Goal: Complete application form

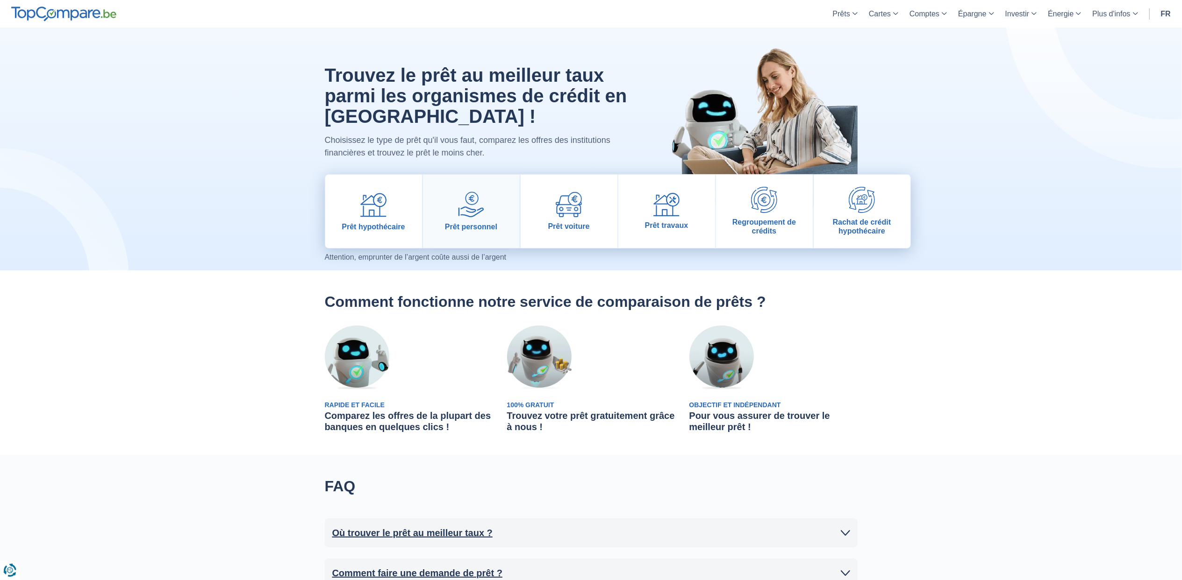
click at [469, 222] on span "Prêt personnel" at bounding box center [471, 226] width 52 height 9
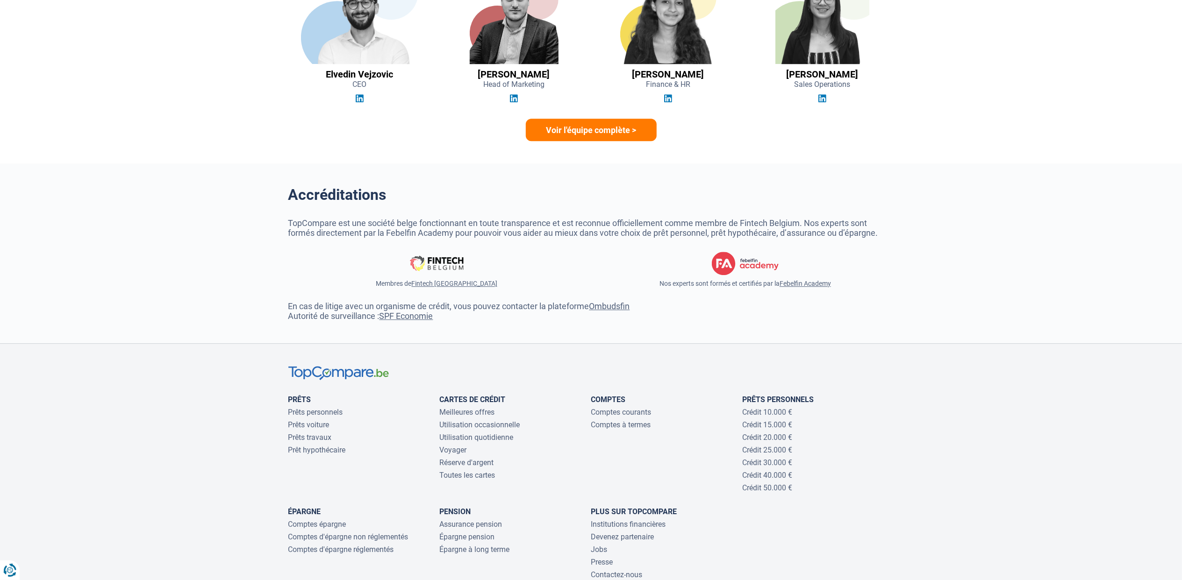
scroll to position [2741, 0]
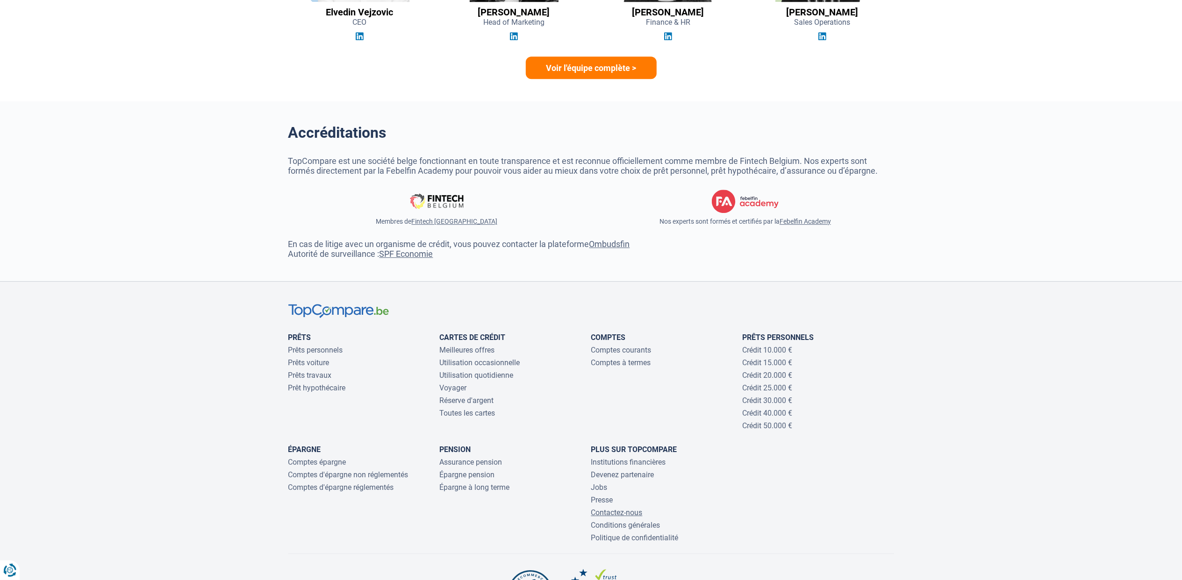
click at [622, 513] on link "Contactez-nous" at bounding box center [616, 512] width 51 height 9
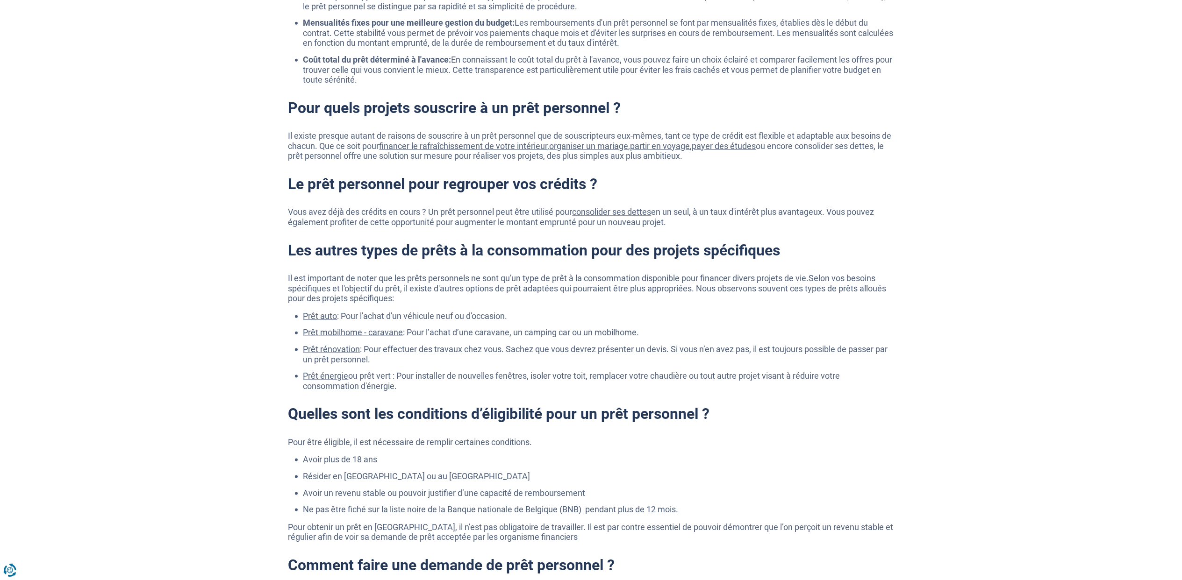
scroll to position [1184, 0]
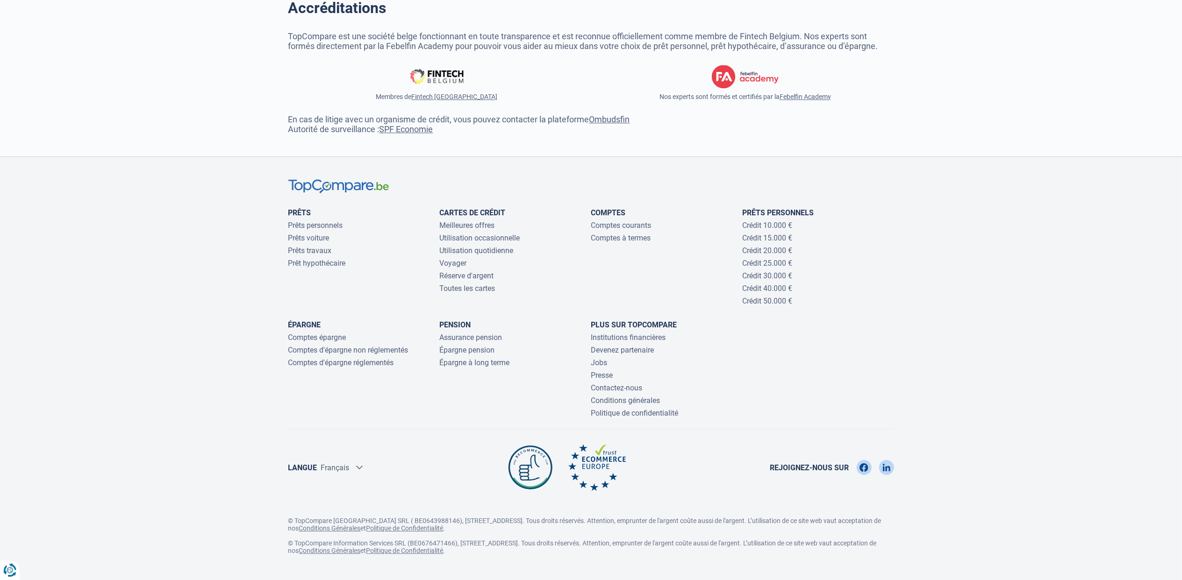
scroll to position [2881, 0]
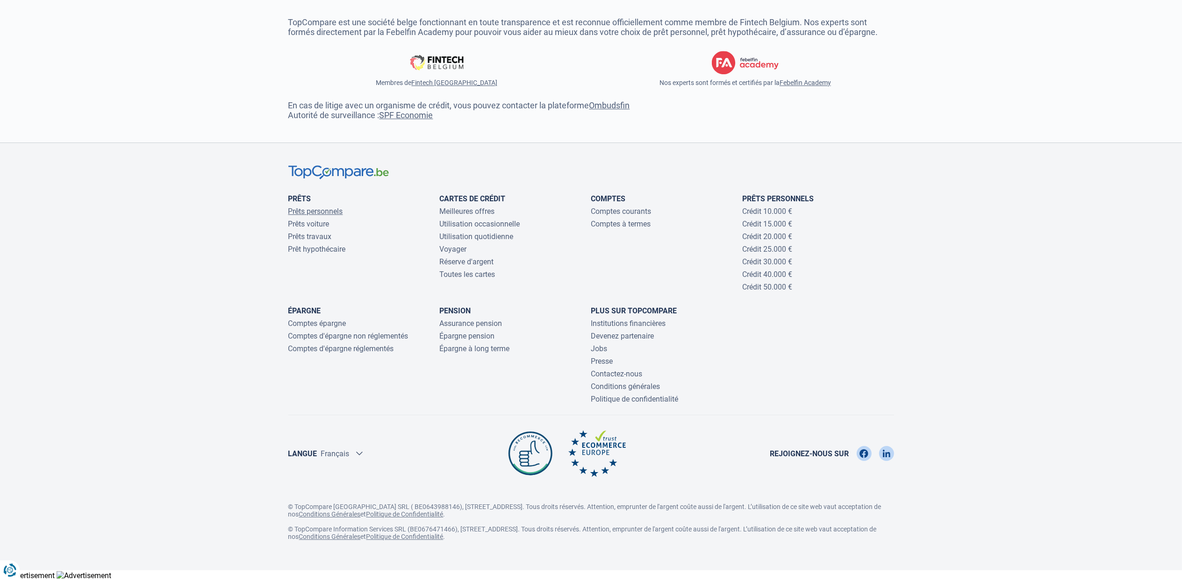
click at [334, 210] on link "Prêts personnels" at bounding box center [315, 211] width 55 height 9
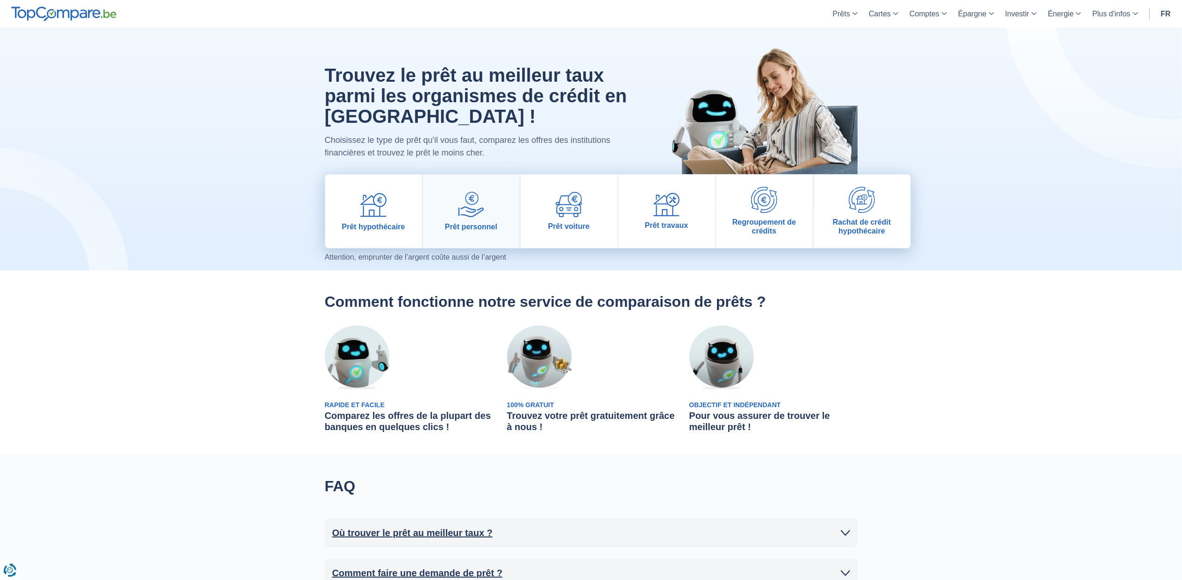
click at [471, 228] on span "Prêt personnel" at bounding box center [471, 226] width 52 height 9
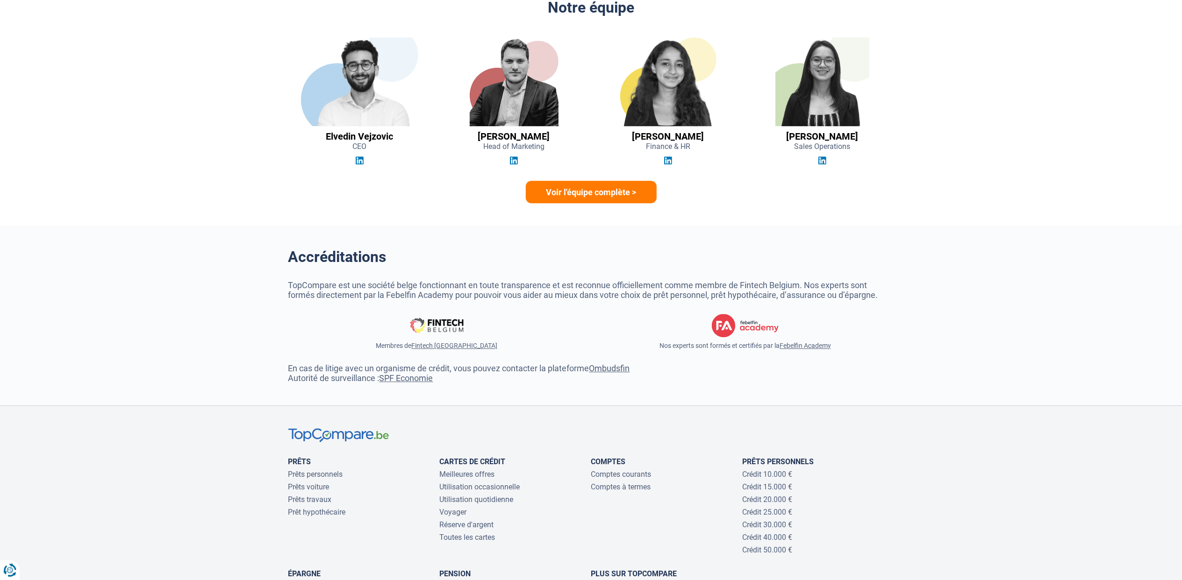
scroll to position [2492, 0]
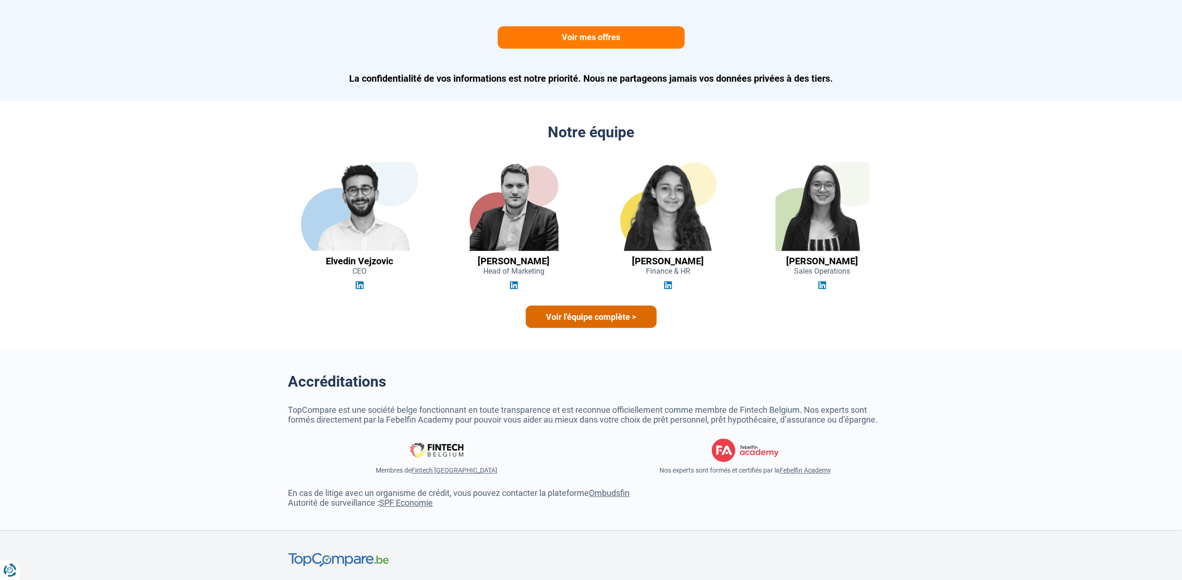
click at [563, 314] on link "Voir l'équipe complète >" at bounding box center [591, 317] width 131 height 22
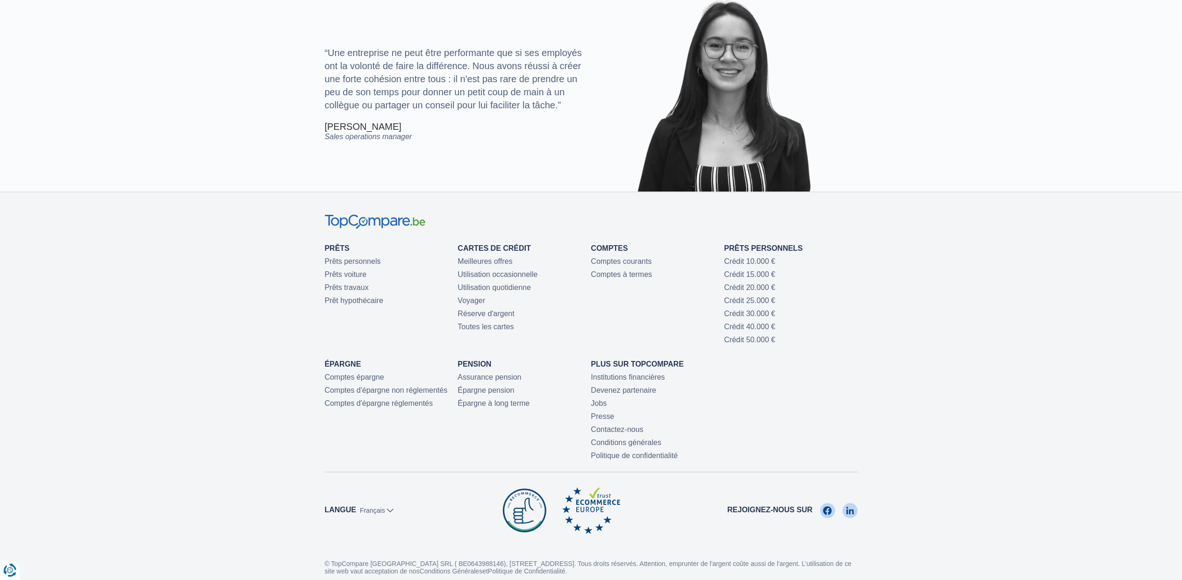
scroll to position [1920, 0]
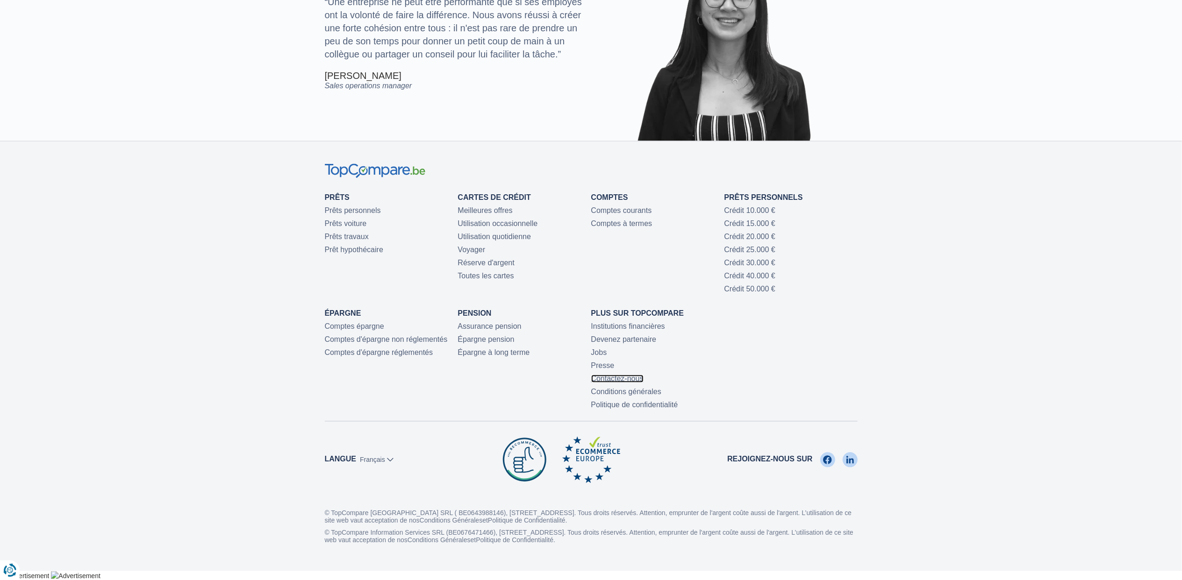
click at [603, 379] on link "Contactez-nous" at bounding box center [617, 379] width 52 height 8
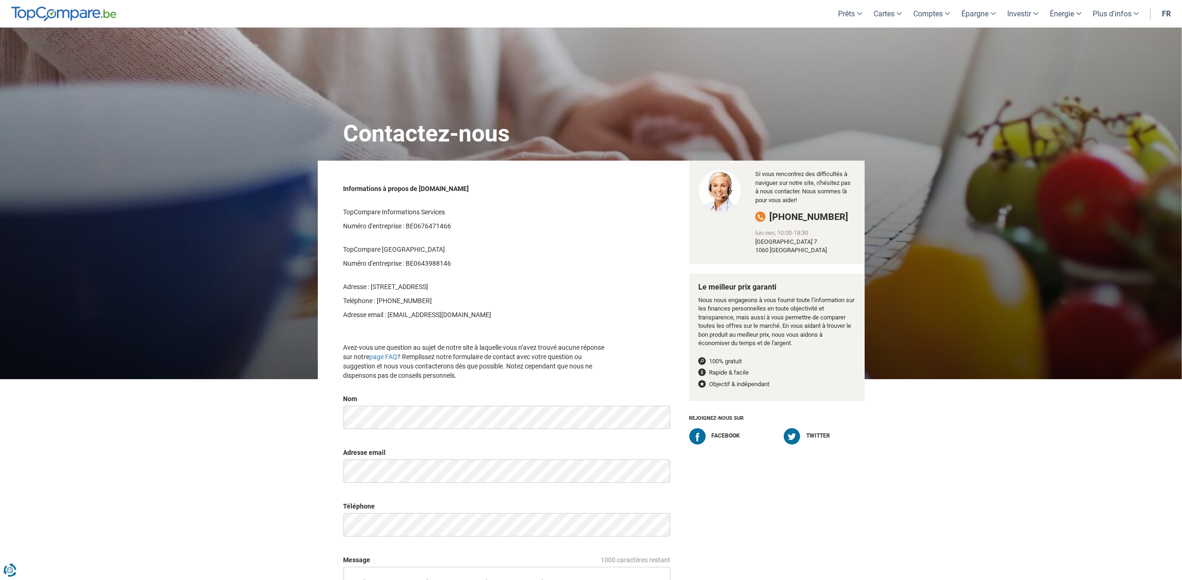
click at [858, 76] on div "Contactez-nous Informations à propos de [DOMAIN_NAME] TopCompare Informations S…" at bounding box center [591, 397] width 1182 height 738
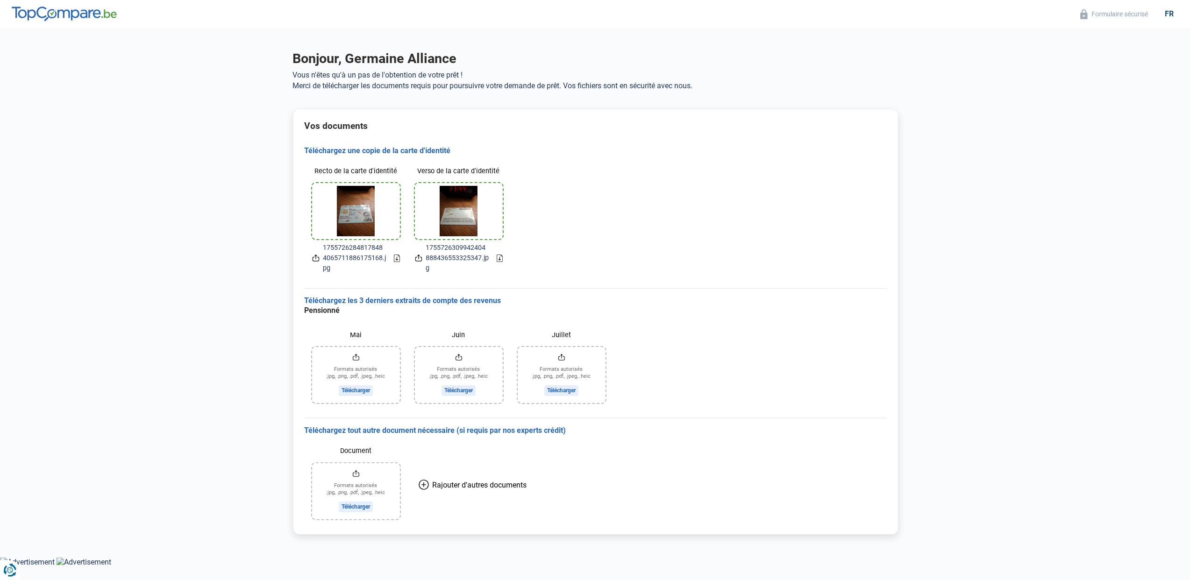
click at [351, 386] on input "Mai" at bounding box center [356, 375] width 88 height 56
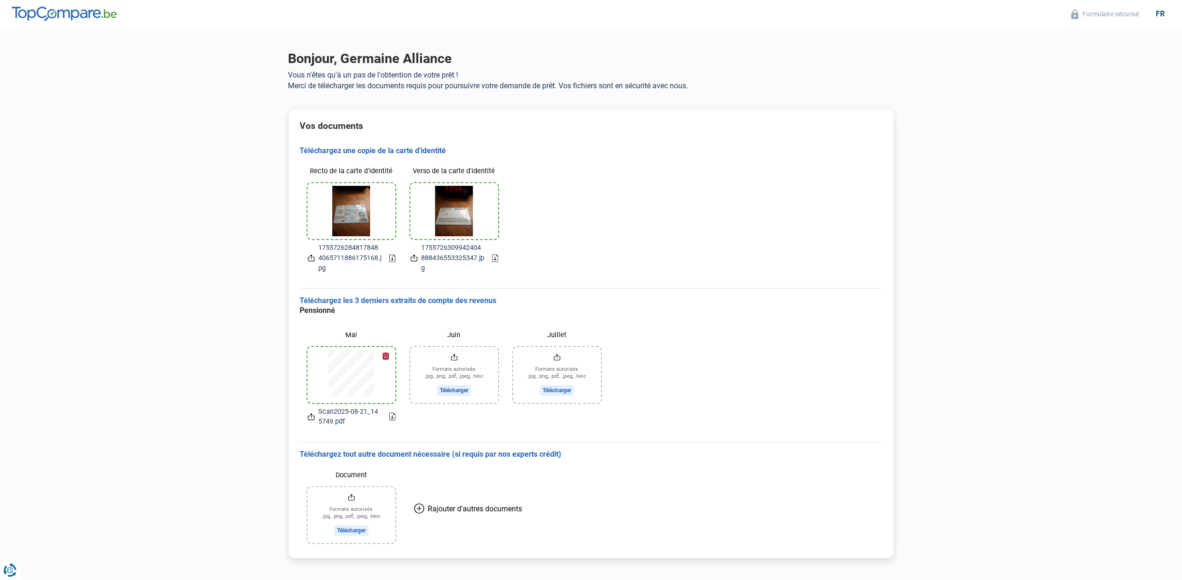
click at [460, 363] on input "Juin" at bounding box center [454, 375] width 88 height 56
click at [453, 392] on input "Juin" at bounding box center [454, 375] width 88 height 56
type input "C:\fakepath\Scan2025-08-21_145749.pdf"
click at [455, 391] on input "Juin" at bounding box center [454, 375] width 88 height 56
click at [564, 389] on input "Juillet" at bounding box center [557, 375] width 88 height 56
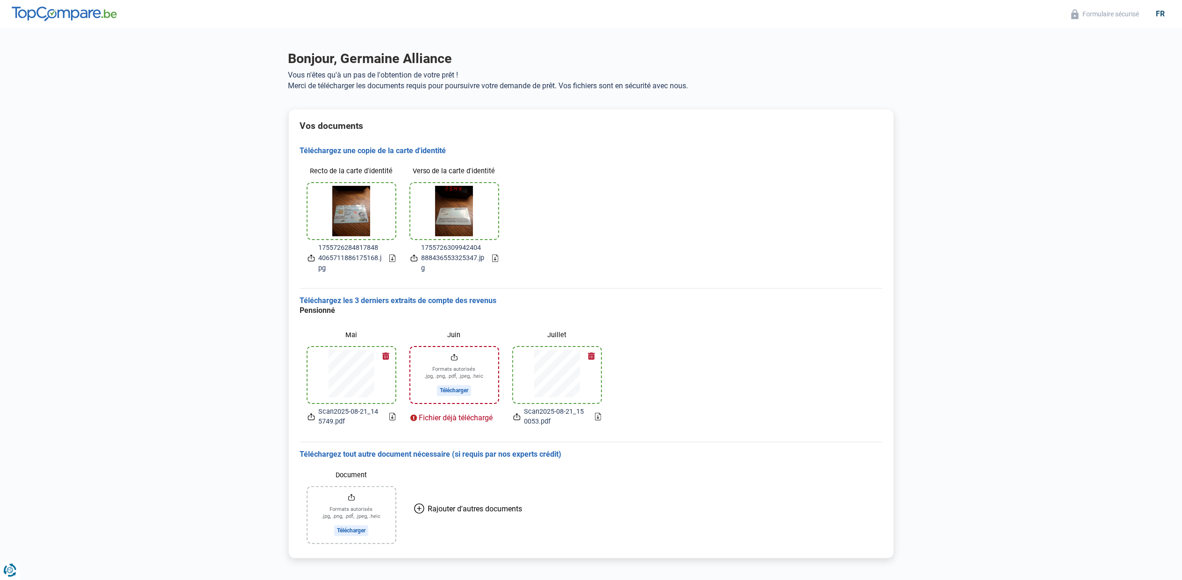
scroll to position [9, 0]
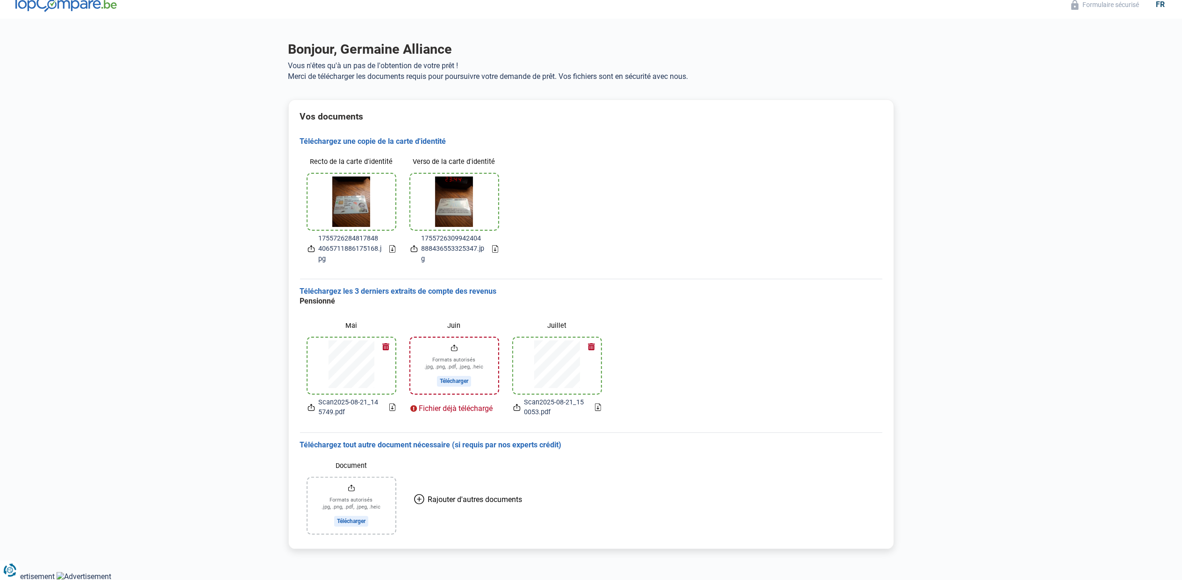
click at [479, 365] on input "Juin" at bounding box center [454, 366] width 88 height 56
click at [387, 347] on button "button" at bounding box center [386, 347] width 14 height 14
click at [490, 344] on button "button" at bounding box center [489, 347] width 14 height 14
click at [587, 346] on button "button" at bounding box center [592, 347] width 14 height 14
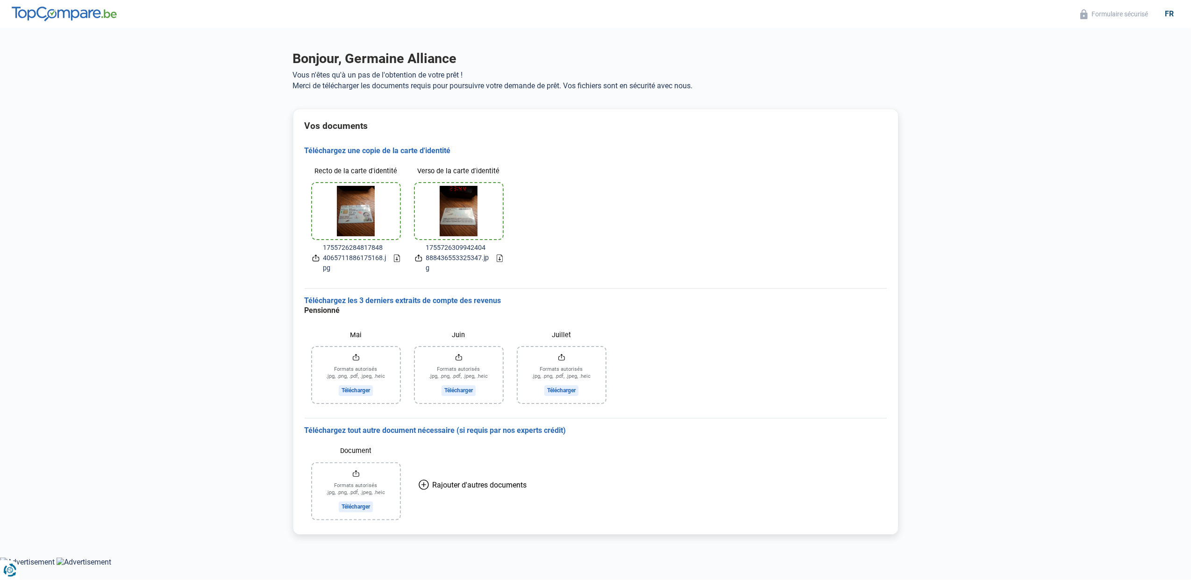
click at [360, 387] on input "Mai" at bounding box center [356, 375] width 88 height 56
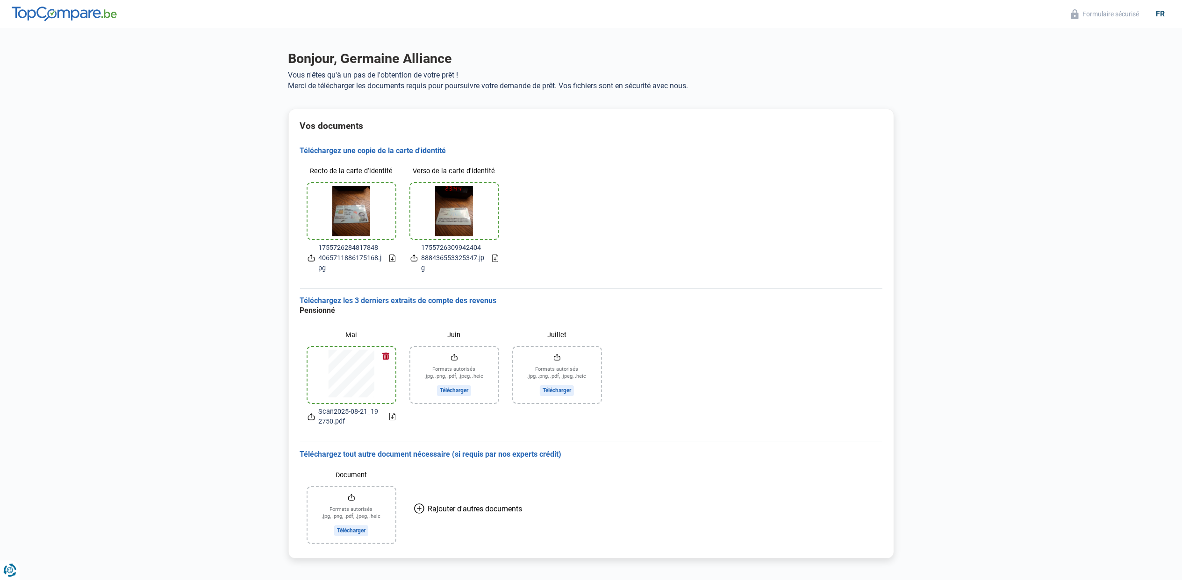
click at [561, 392] on input "Juillet" at bounding box center [557, 375] width 88 height 56
click at [452, 391] on input "Juin" at bounding box center [454, 375] width 88 height 56
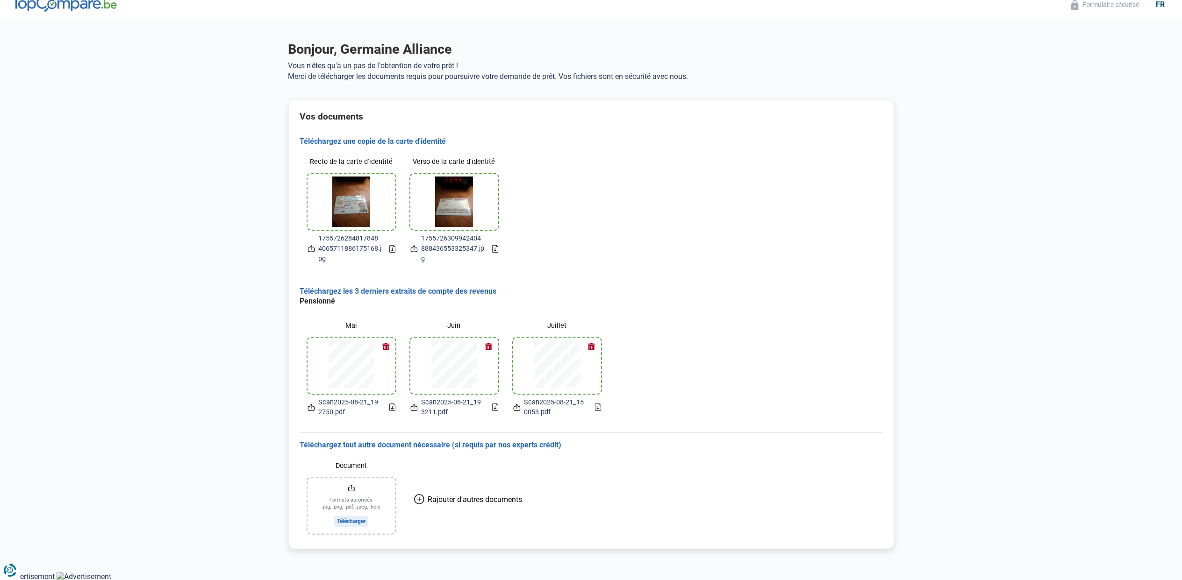
click at [360, 520] on input "Document" at bounding box center [351, 506] width 88 height 56
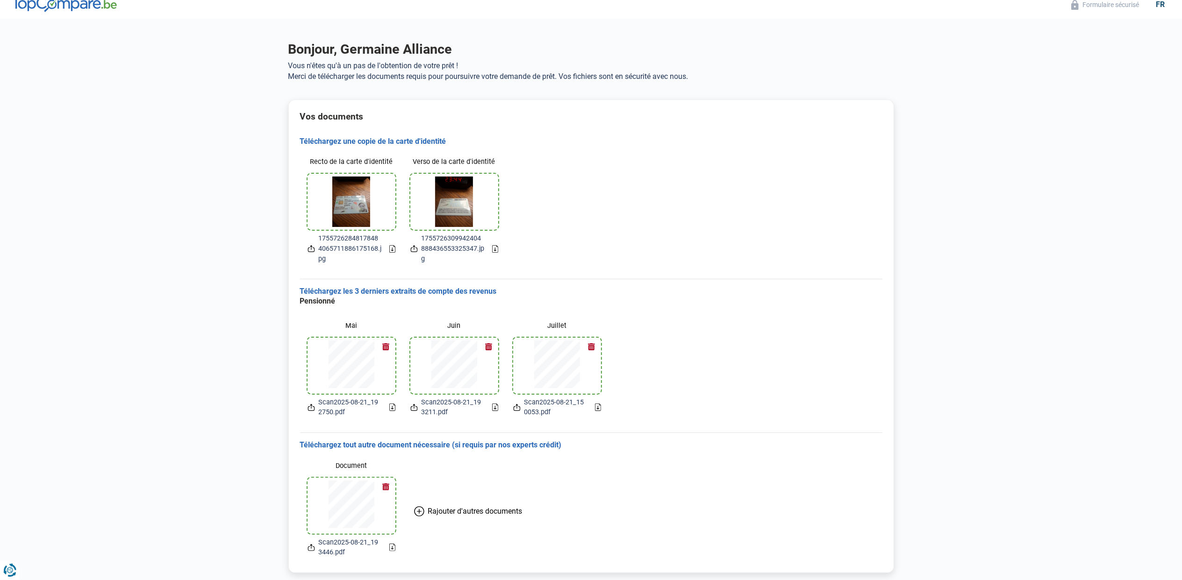
click at [450, 513] on span "Rajouter d'autres documents" at bounding box center [475, 511] width 94 height 9
click at [458, 521] on input "Document" at bounding box center [454, 506] width 88 height 56
click at [567, 510] on span "Rajouter d'autres documents" at bounding box center [578, 511] width 94 height 9
click at [557, 524] on input "Document" at bounding box center [557, 506] width 88 height 56
click at [702, 514] on span "Rajouter d'autres documents" at bounding box center [681, 511] width 94 height 9
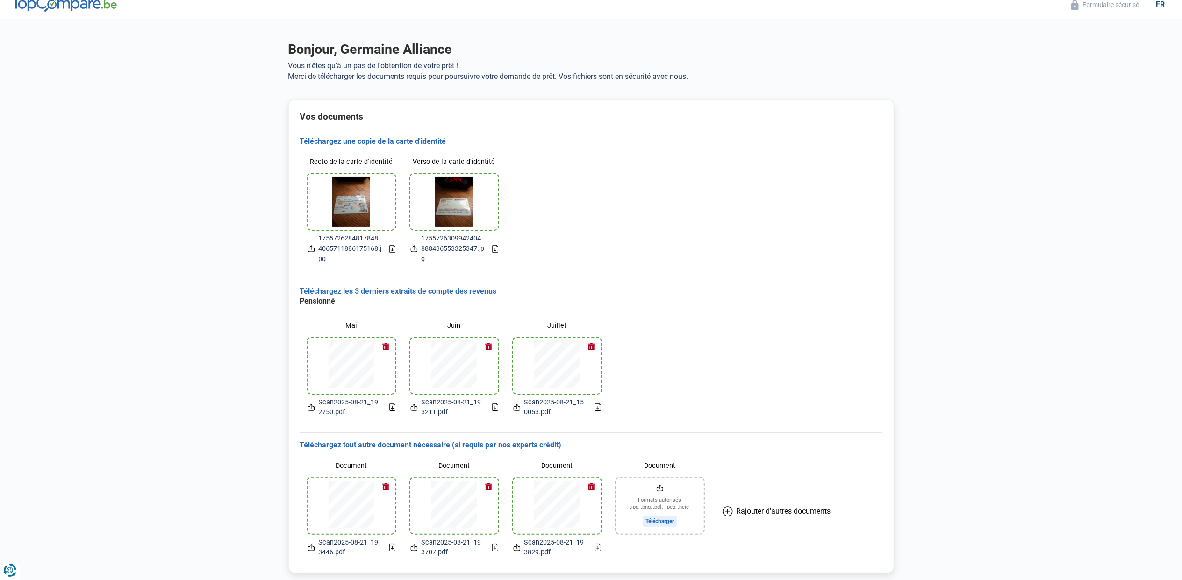
click at [666, 520] on input "Document" at bounding box center [660, 506] width 88 height 56
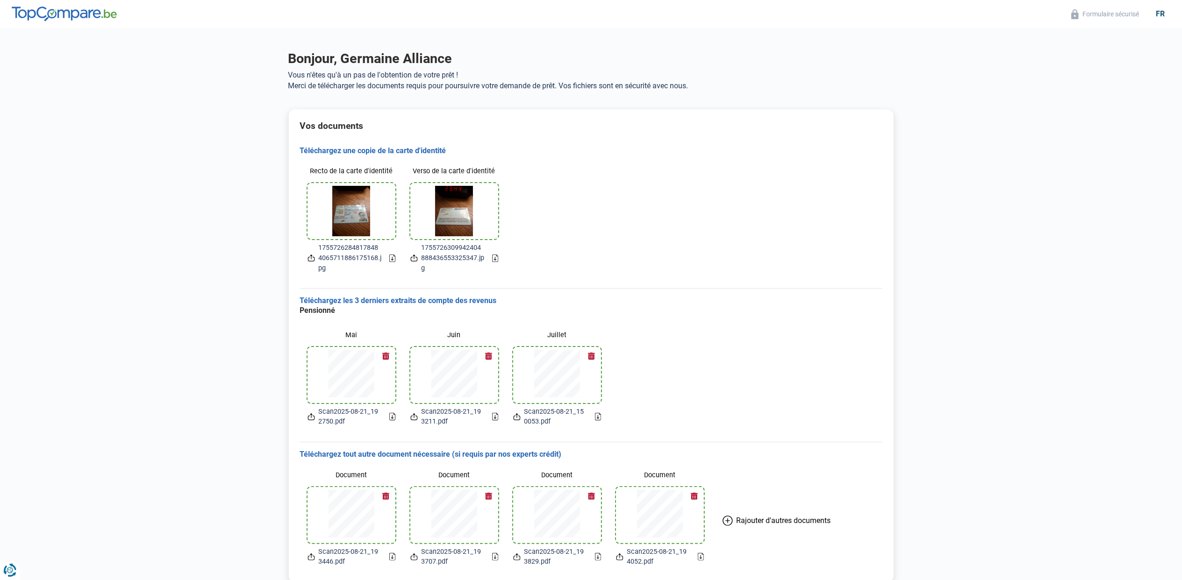
scroll to position [34, 0]
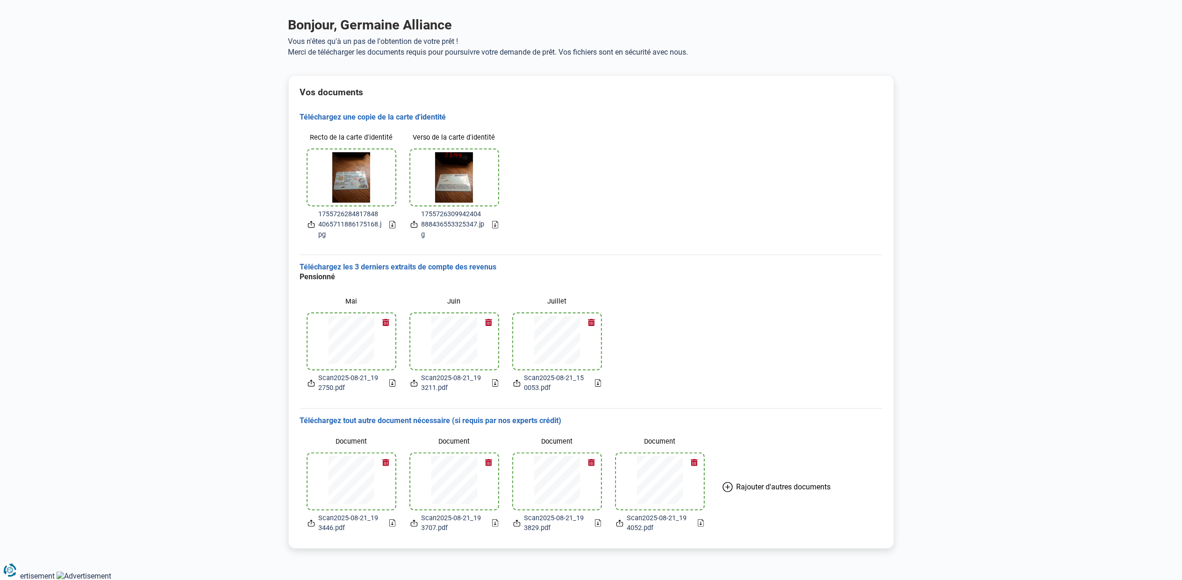
click at [1001, 489] on main "Bonjour, Germaine Alliance Vous n'êtes qu'à un pas de l'obtention de votre prêt…" at bounding box center [591, 282] width 1182 height 577
